Goal: Task Accomplishment & Management: Use online tool/utility

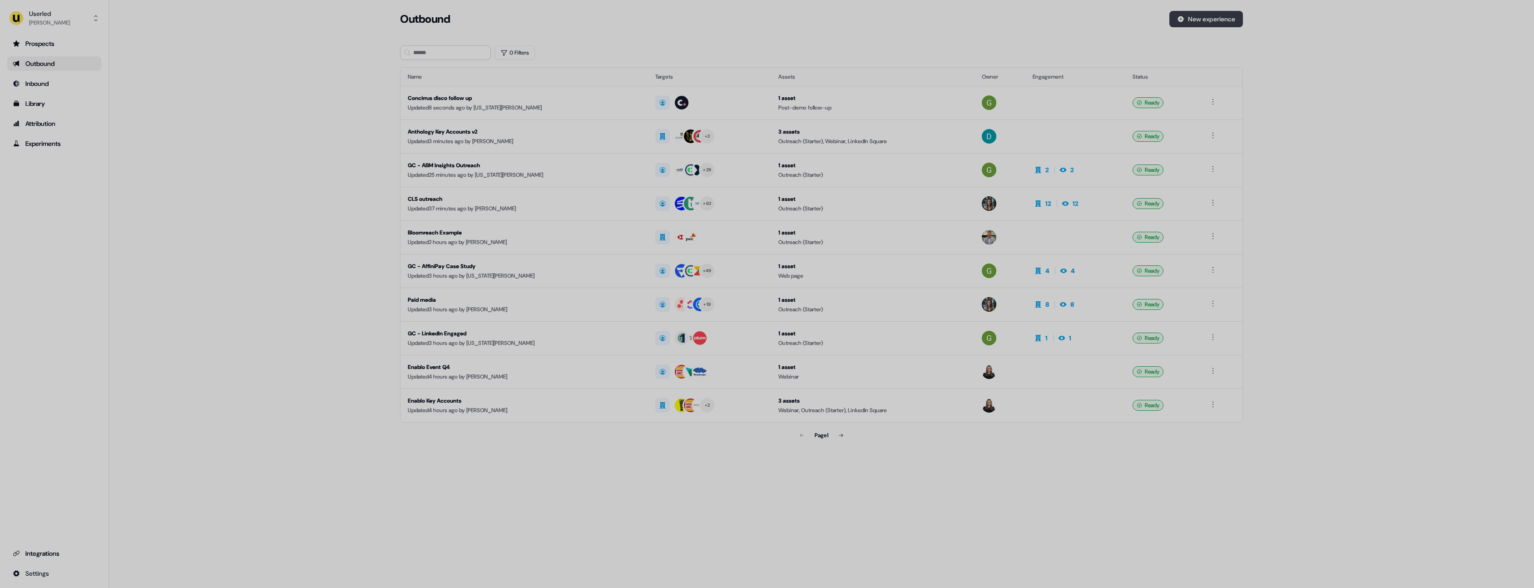
click at [1218, 25] on button "New experience" at bounding box center [1206, 19] width 74 height 16
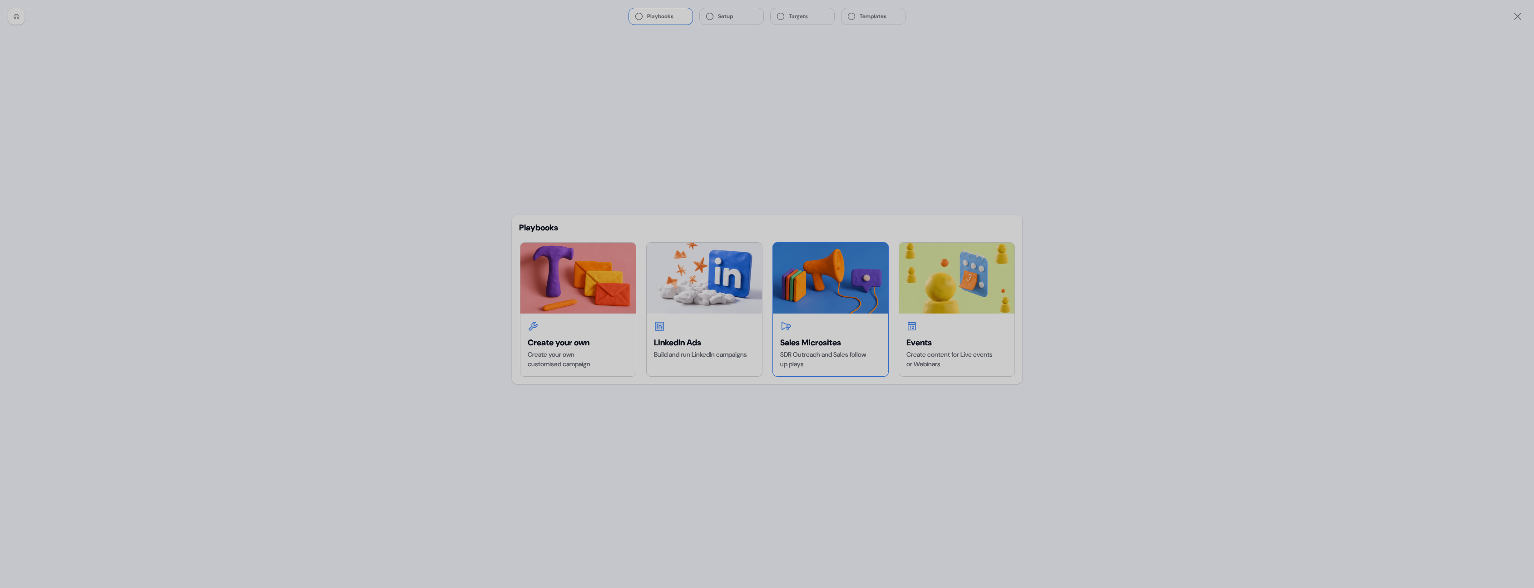
click at [791, 322] on icon at bounding box center [785, 326] width 11 height 11
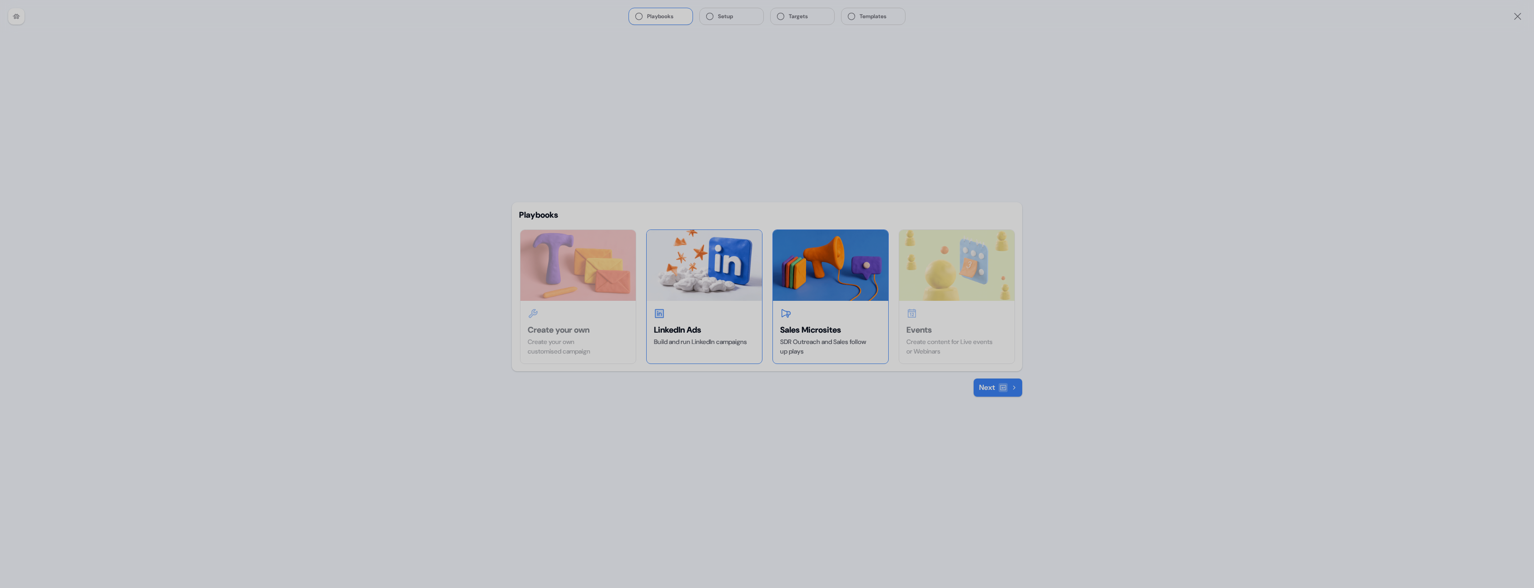
click at [740, 314] on div at bounding box center [704, 313] width 101 height 11
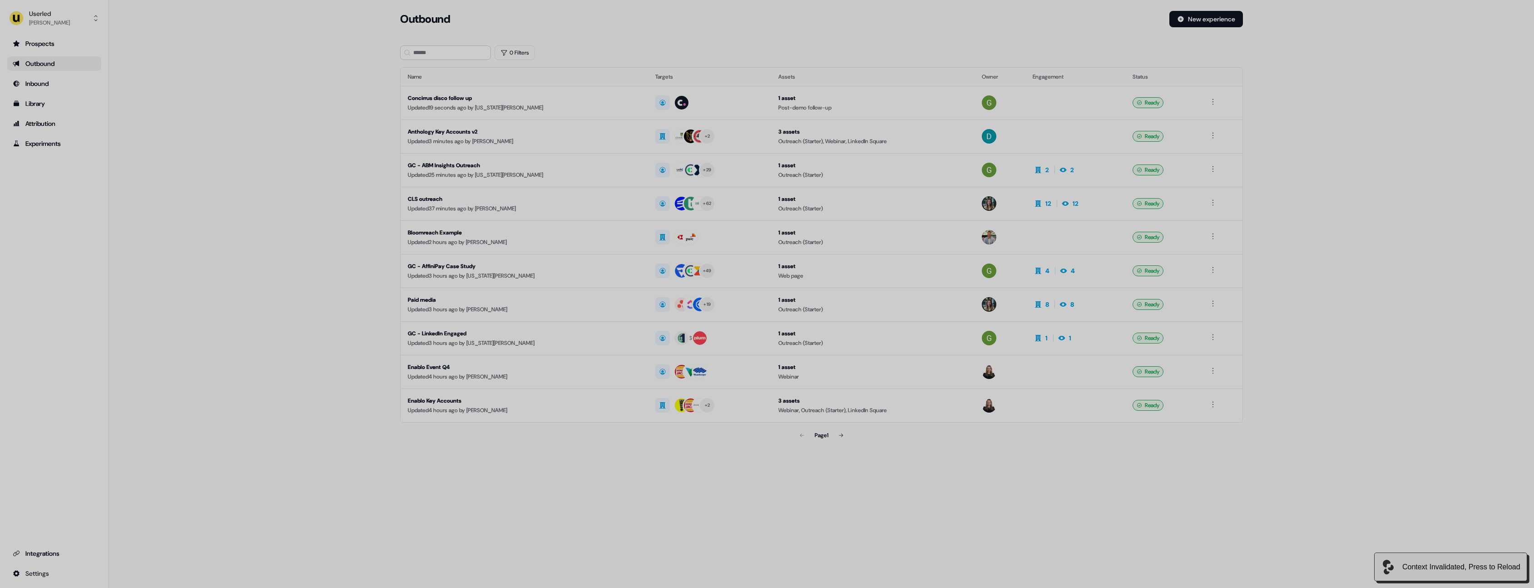
click at [1493, 505] on div "Loading... Outbound New experience 0 Filters Name Targets Assets Owner Engageme…" at bounding box center [821, 294] width 1425 height 588
